Goal: Task Accomplishment & Management: Manage account settings

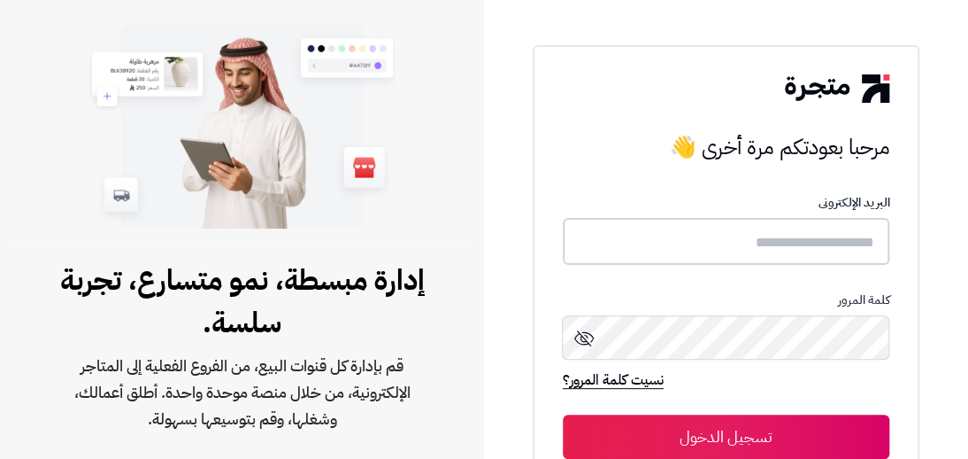
click at [692, 239] on input "text" at bounding box center [727, 241] width 328 height 47
click at [708, 239] on input "text" at bounding box center [727, 240] width 328 height 47
type input "**********"
click at [631, 451] on button "تسجيل الدخول" at bounding box center [727, 436] width 328 height 44
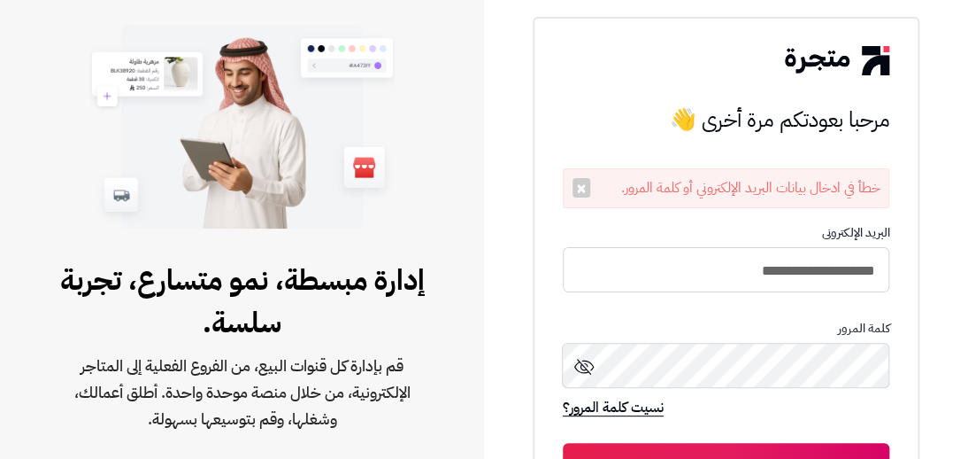
click at [577, 366] on icon at bounding box center [584, 366] width 21 height 21
click at [696, 451] on button "تسجيل الدخول" at bounding box center [727, 466] width 328 height 44
click at [740, 447] on button "تسجيل الدخول" at bounding box center [727, 465] width 328 height 44
